Goal: Task Accomplishment & Management: Use online tool/utility

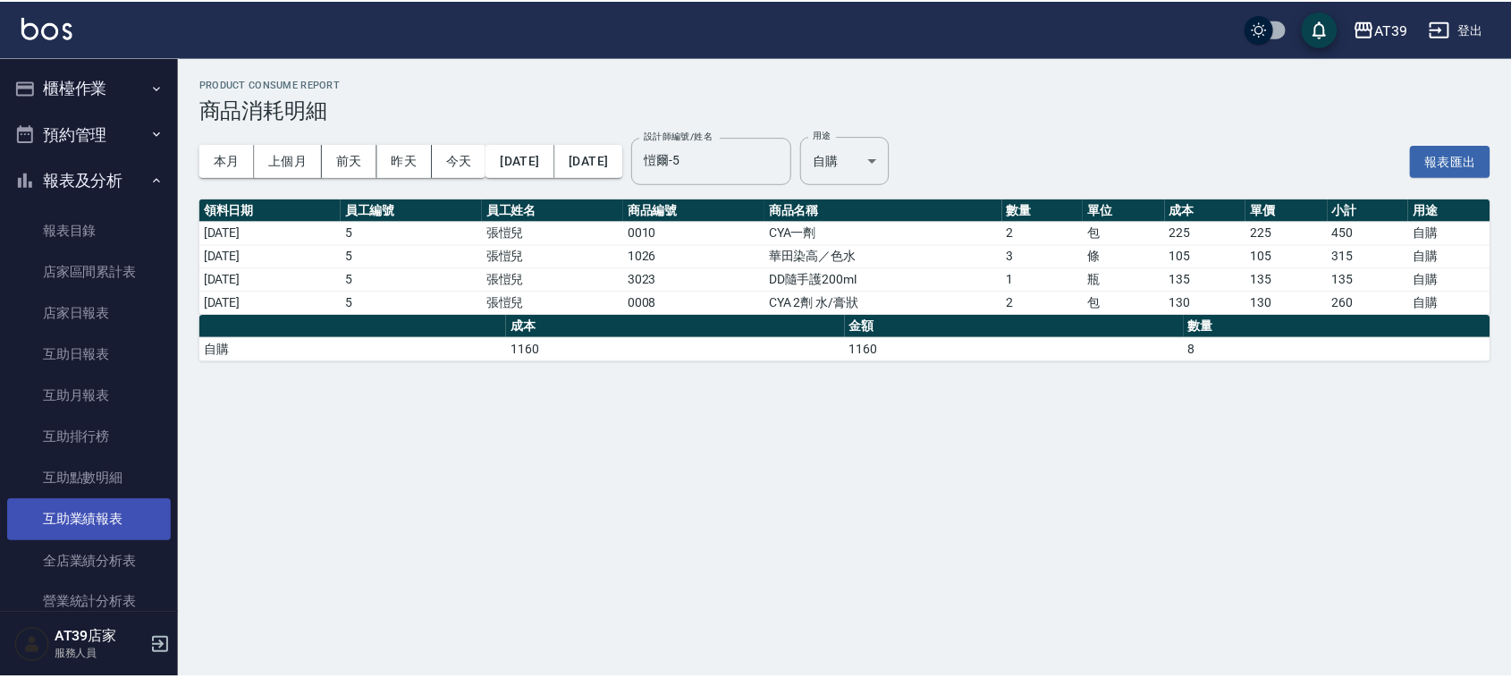
scroll to position [447, 0]
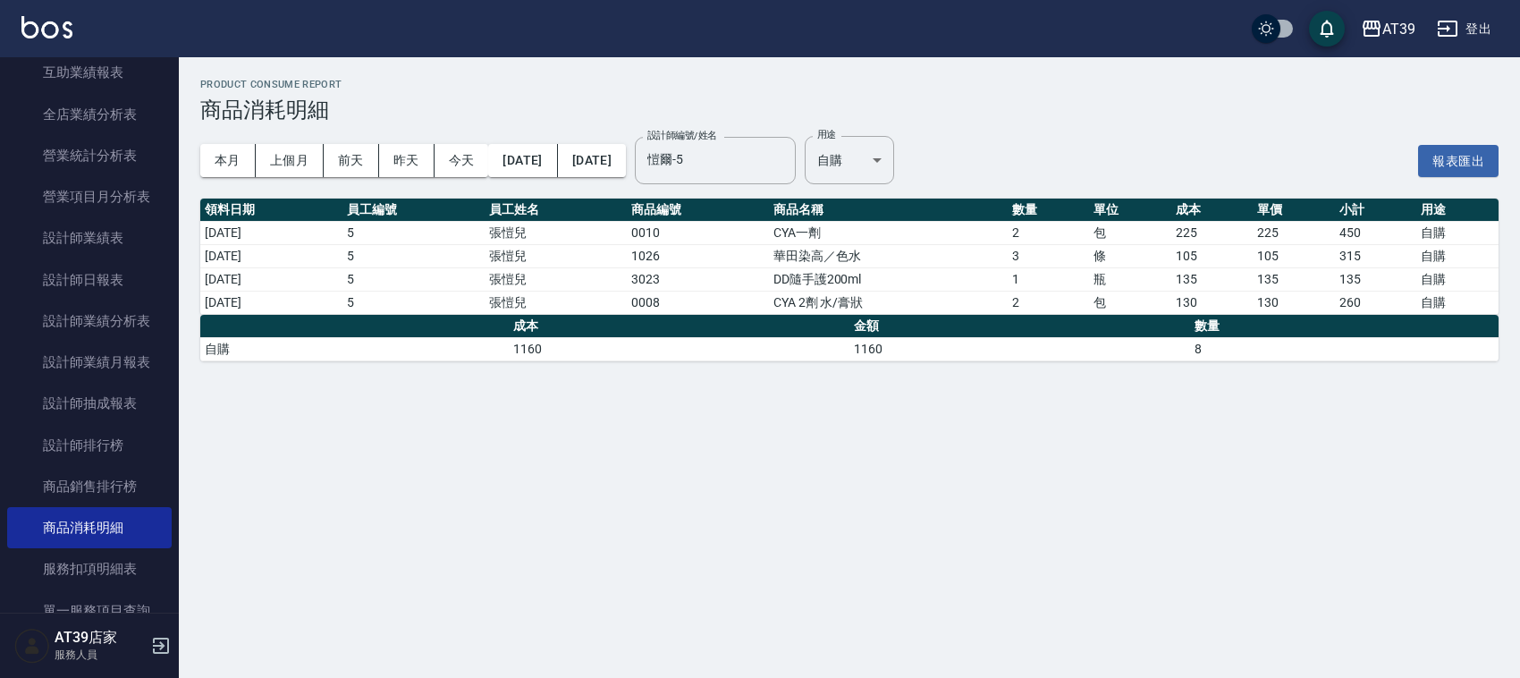
click at [68, 43] on div "AT39 登出" at bounding box center [760, 28] width 1520 height 57
click at [61, 31] on img at bounding box center [46, 27] width 51 height 22
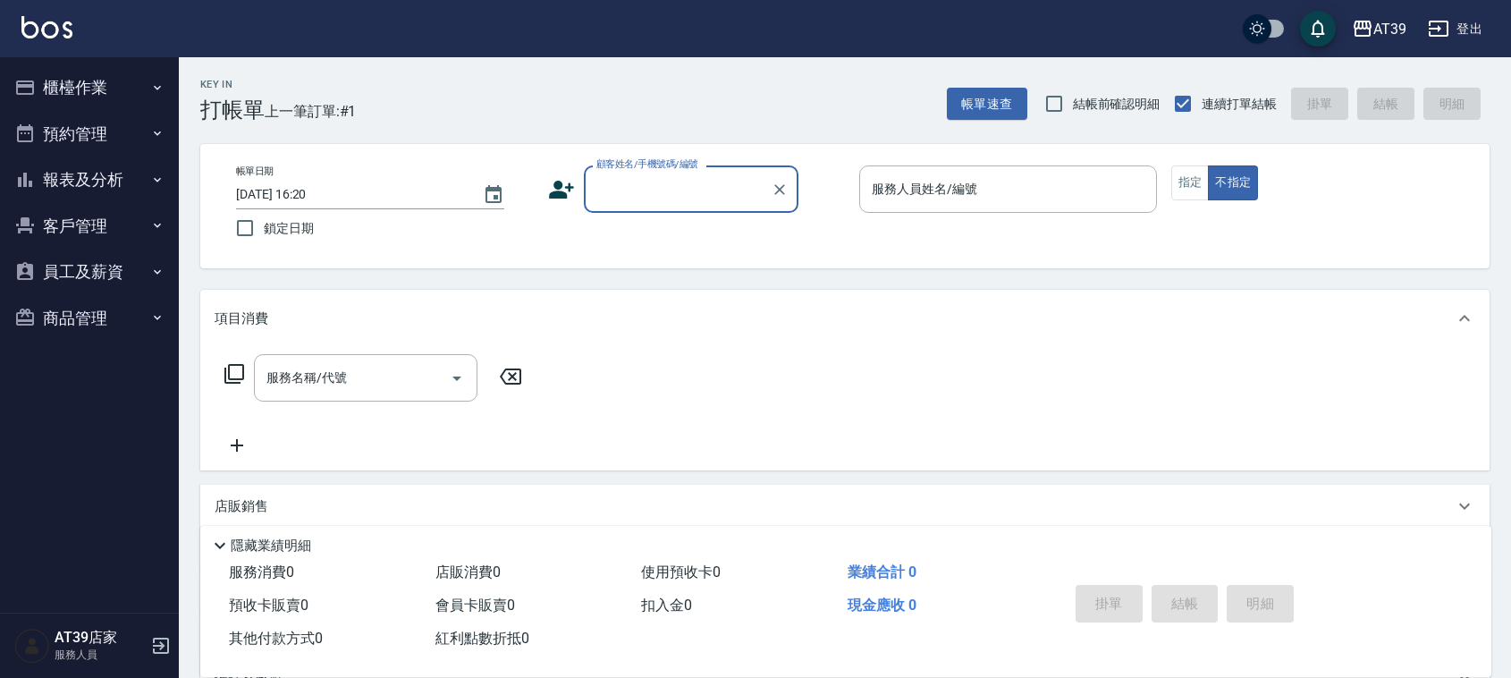
click at [85, 190] on button "報表及分析" at bounding box center [89, 179] width 164 height 46
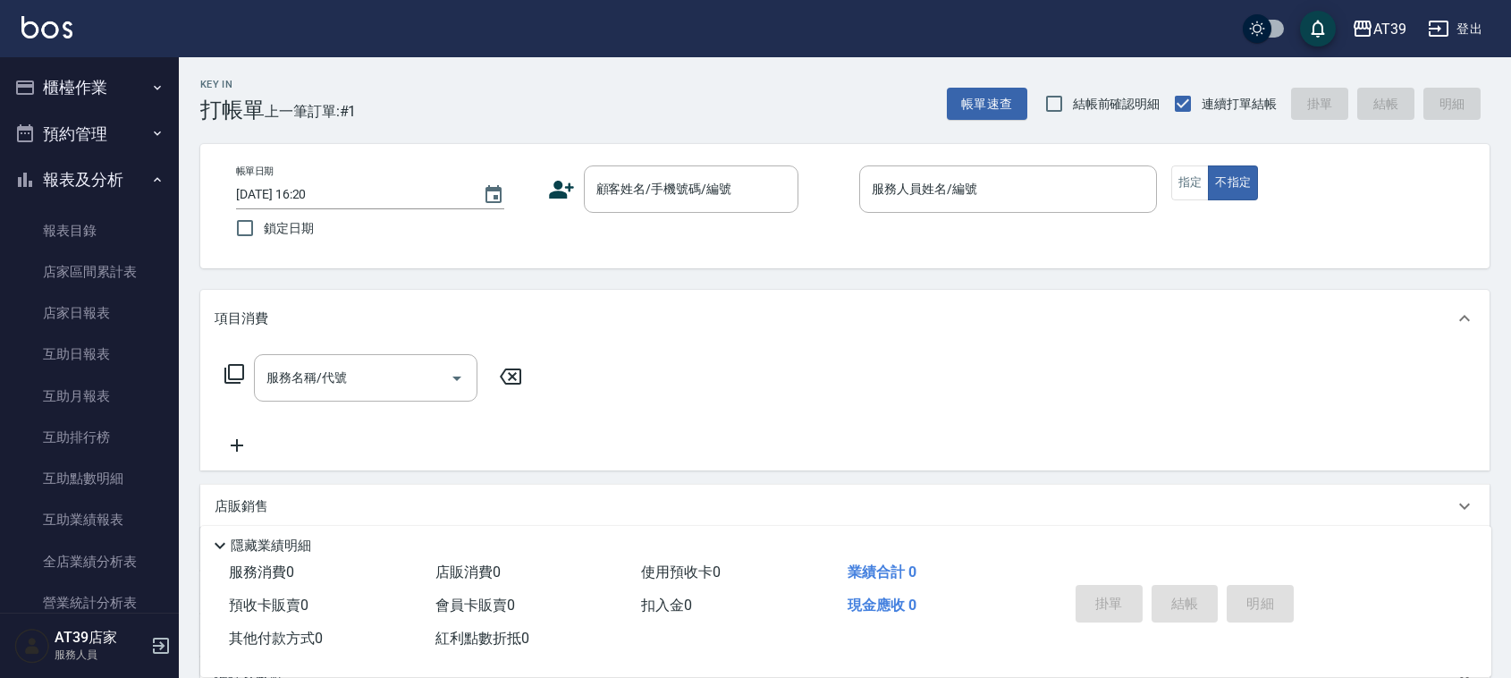
click at [88, 193] on button "報表及分析" at bounding box center [89, 179] width 164 height 46
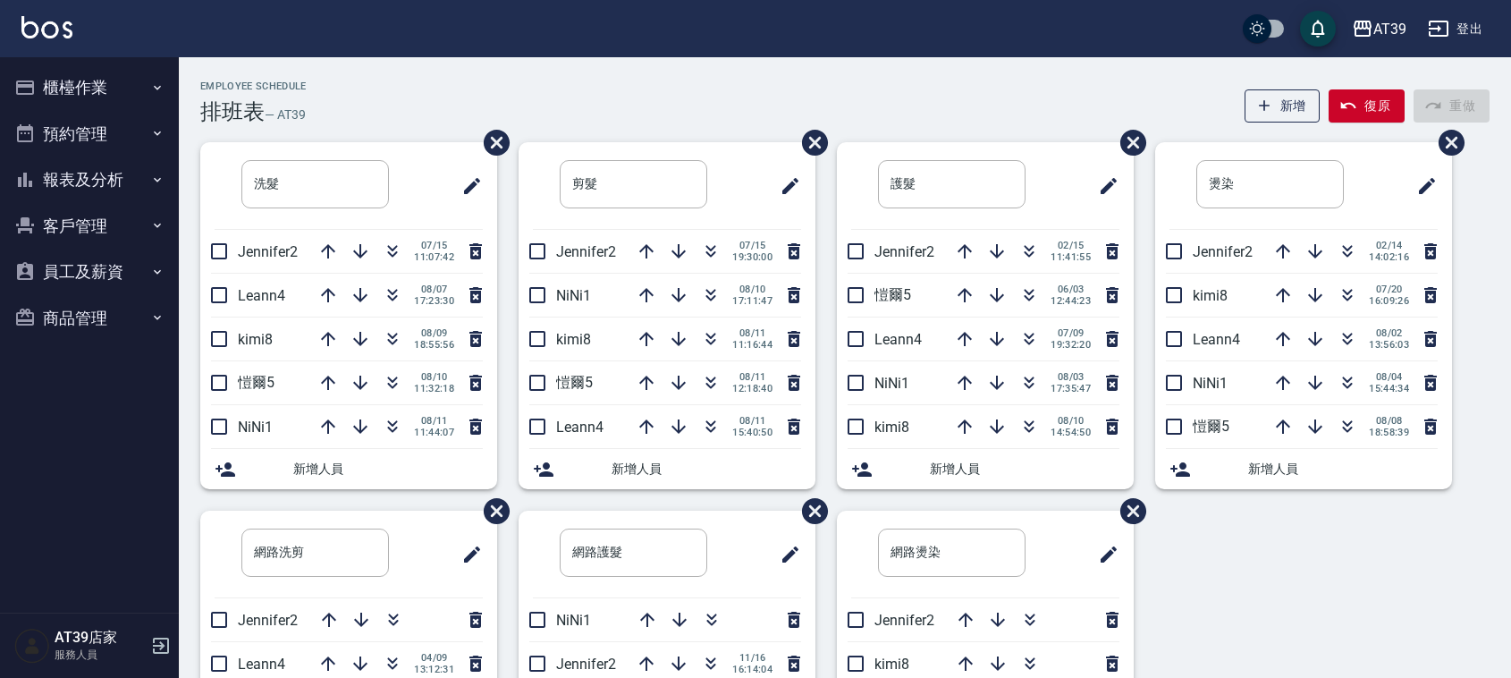
drag, startPoint x: 243, startPoint y: 90, endPoint x: 342, endPoint y: 97, distance: 99.4
click at [342, 97] on div "Employee Schedule 排班表 — AT39 新增 復原 重做" at bounding box center [844, 102] width 1289 height 44
click at [342, 92] on div "Employee Schedule 排班表 — AT39 新增 復原 重做" at bounding box center [844, 102] width 1289 height 44
drag, startPoint x: 342, startPoint y: 87, endPoint x: 300, endPoint y: 90, distance: 42.2
click at [300, 90] on div "Employee Schedule 排班表 — AT39 新增 復原 重做" at bounding box center [844, 102] width 1289 height 44
